Goal: Task Accomplishment & Management: Manage account settings

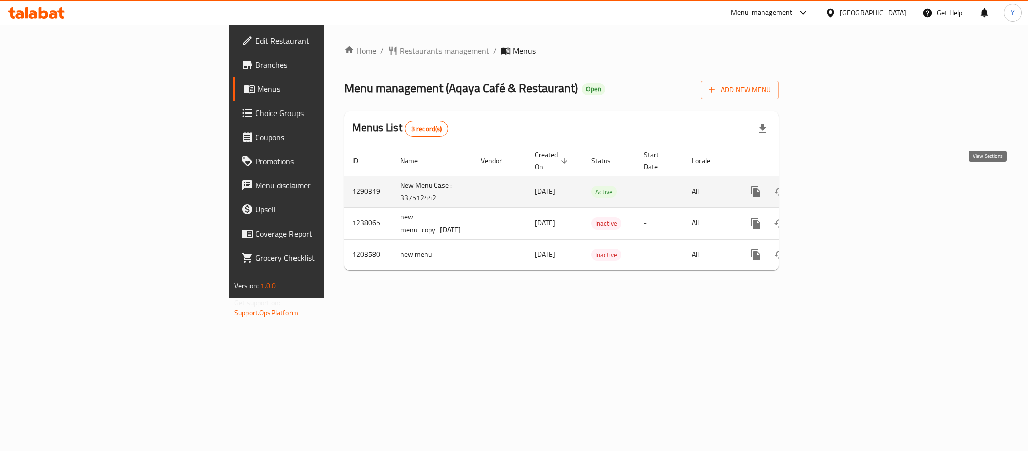
click at [834, 186] on icon "enhanced table" at bounding box center [828, 192] width 12 height 12
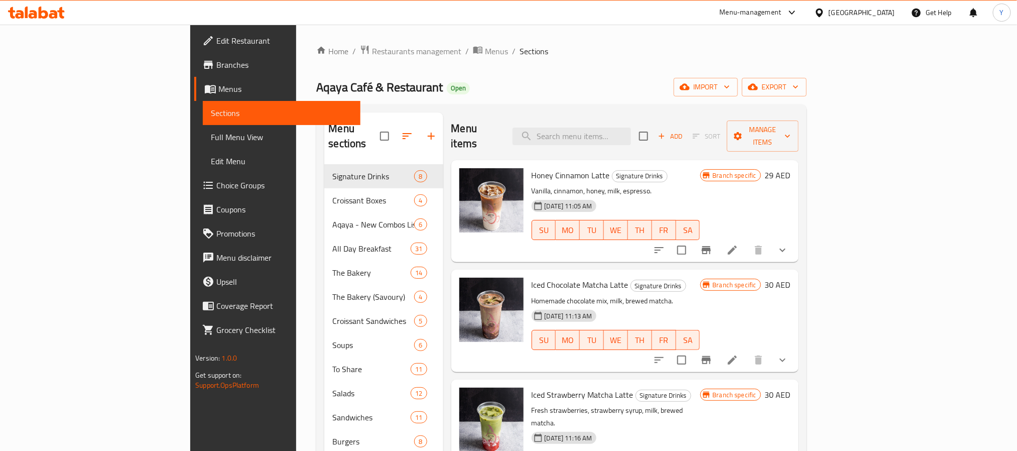
click at [625, 164] on div "Honey Cinnamon Latte Signature Drinks Vanilla, cinnamon, honey, milk, espresso.…" at bounding box center [615, 211] width 177 height 94
click at [622, 141] on div "Menu items Add Sort Manage items" at bounding box center [624, 136] width 347 height 48
click at [631, 127] on input "search" at bounding box center [571, 136] width 118 height 18
paste input "Brookie"
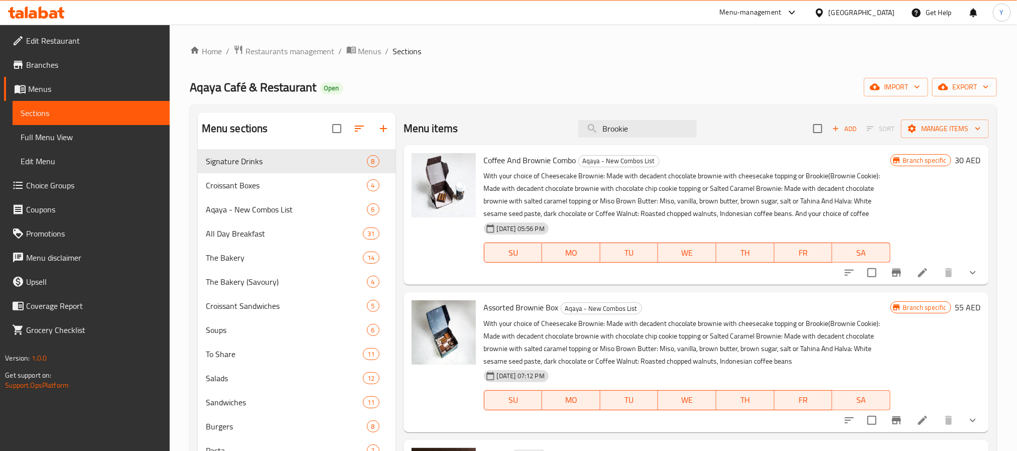
type input "Brookie"
drag, startPoint x: 909, startPoint y: 274, endPoint x: 902, endPoint y: 275, distance: 7.7
click at [902, 275] on div at bounding box center [911, 272] width 148 height 24
click at [902, 275] on icon "Branch-specific-item" at bounding box center [896, 272] width 12 height 12
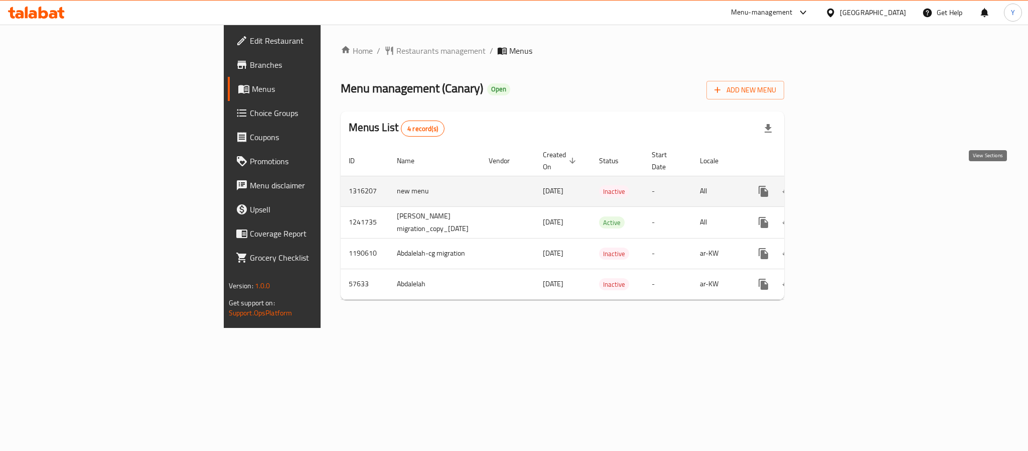
click at [842, 185] on icon "enhanced table" at bounding box center [836, 191] width 12 height 12
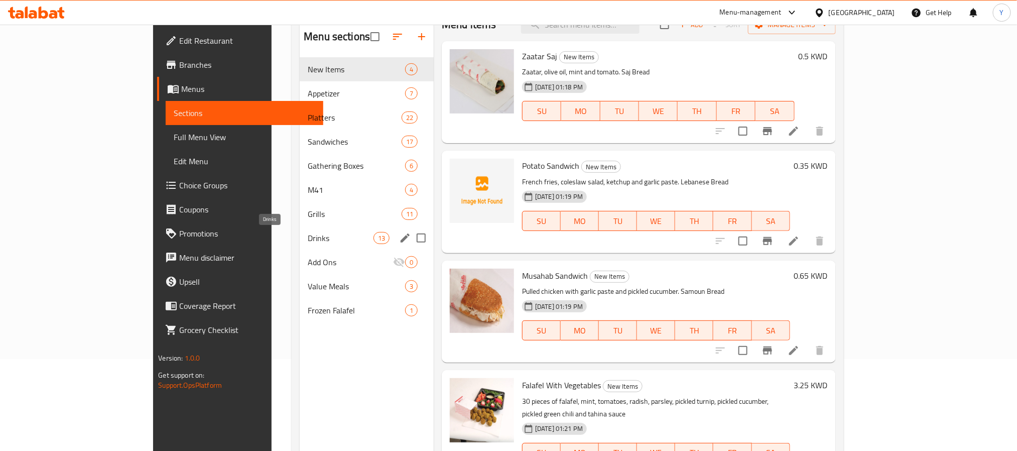
scroll to position [65, 0]
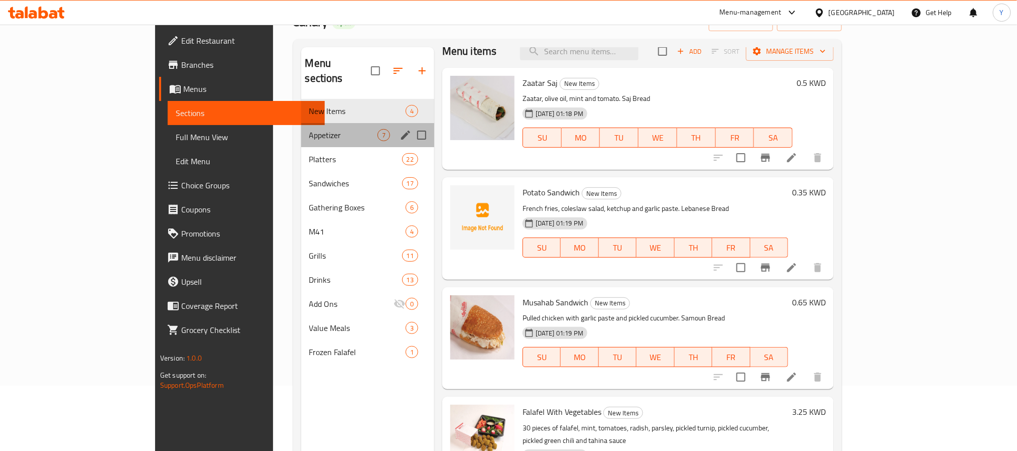
click at [301, 126] on div "Appetizer 7" at bounding box center [367, 135] width 133 height 24
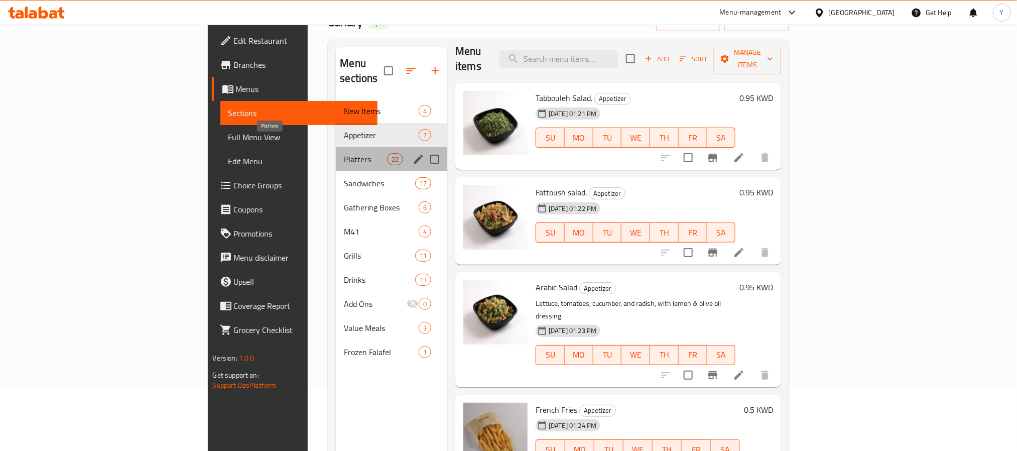
click at [344, 153] on span "Platters" at bounding box center [365, 159] width 43 height 12
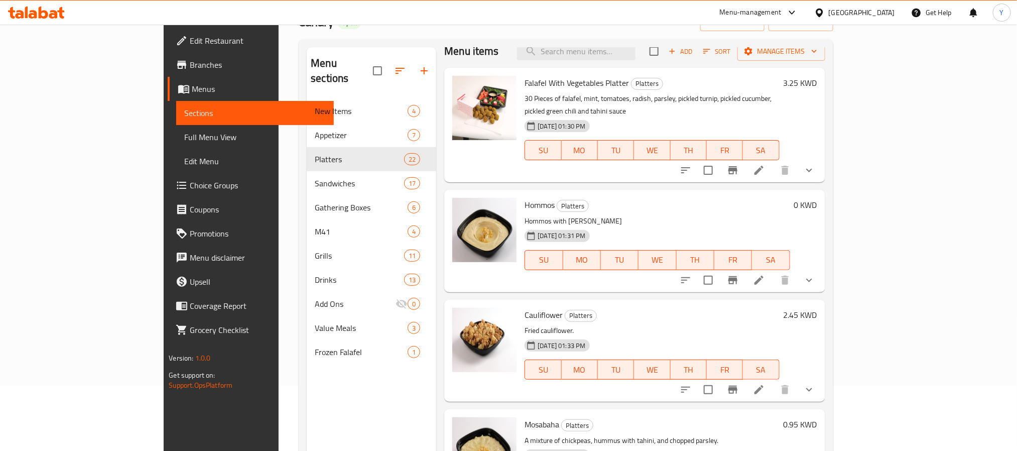
click at [812, 169] on icon "show more" at bounding box center [809, 171] width 6 height 4
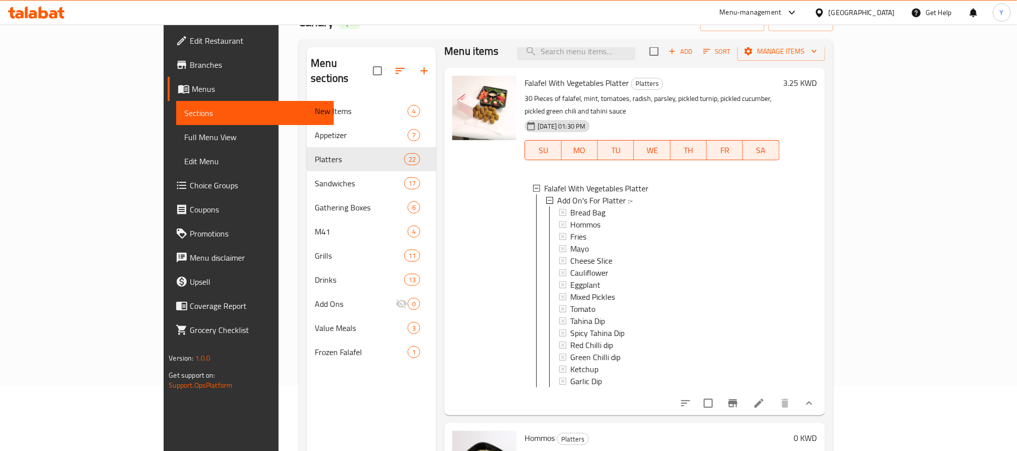
click at [815, 403] on icon "show more" at bounding box center [809, 403] width 12 height 12
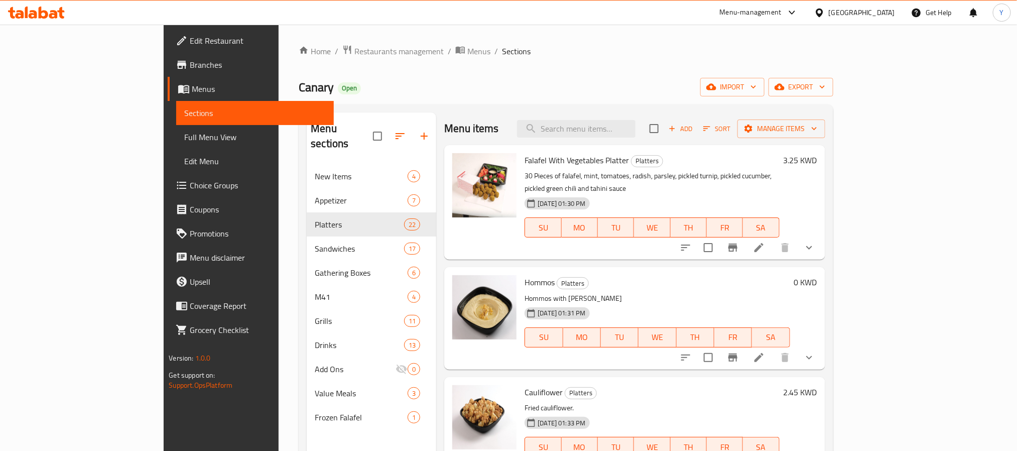
click at [358, 38] on div "Home / Restaurants management / Menus / Sections Canary Open import export Menu…" at bounding box center [566, 308] width 574 height 567
click at [467, 47] on span "Menus" at bounding box center [478, 51] width 23 height 12
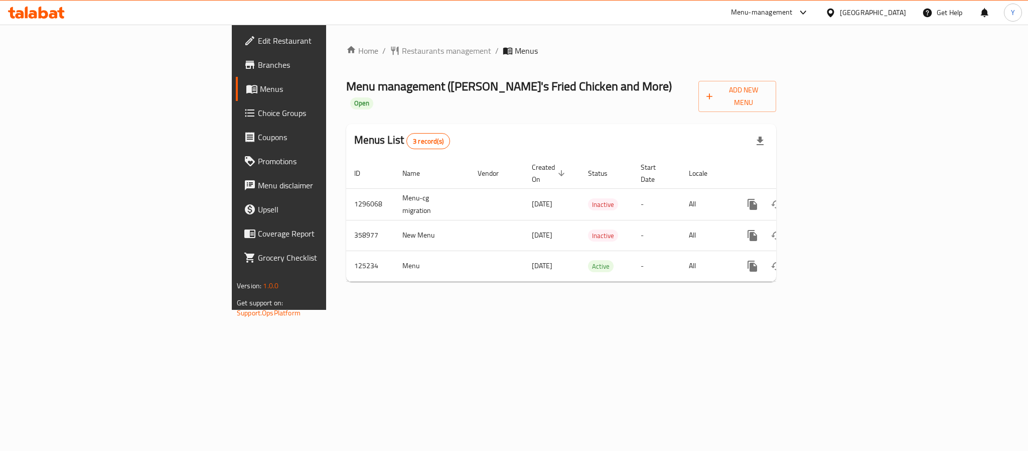
click at [258, 59] on span "Branches" at bounding box center [326, 65] width 137 height 12
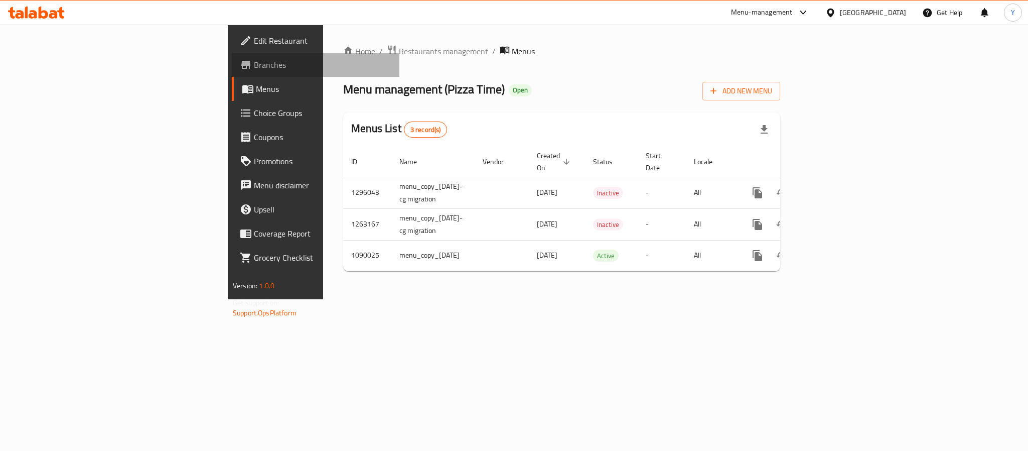
click at [232, 54] on link "Branches" at bounding box center [316, 65] width 168 height 24
